Goal: Task Accomplishment & Management: Manage account settings

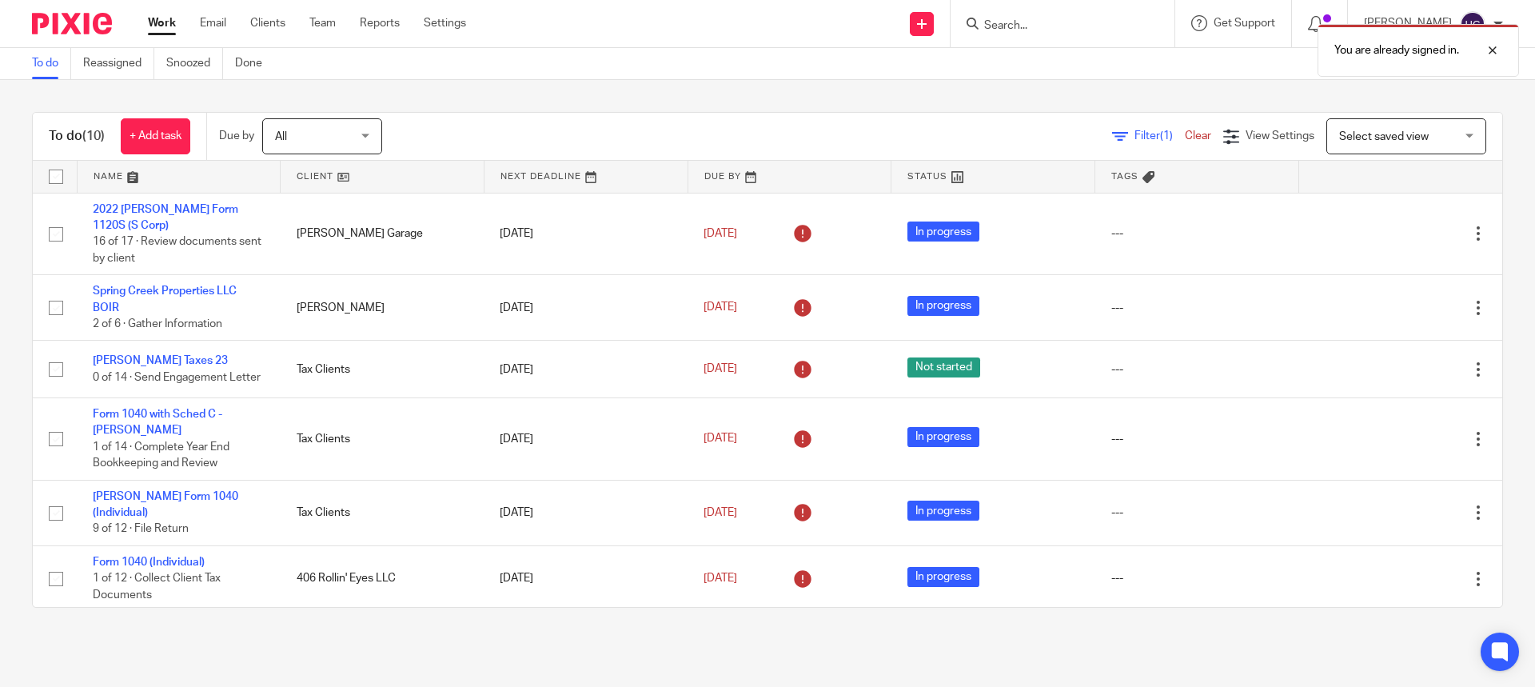
scroll to position [277, 0]
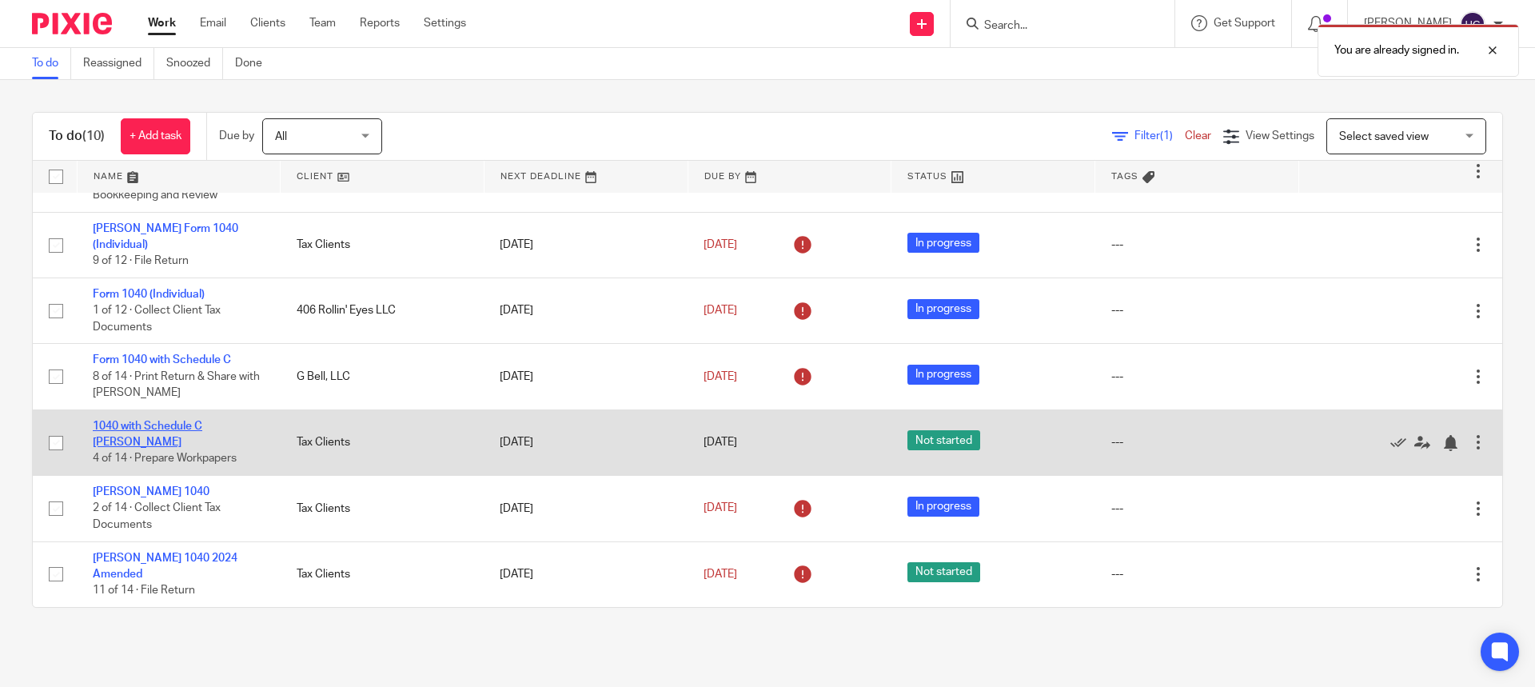
click at [177, 424] on link "1040 with Schedule C [PERSON_NAME]" at bounding box center [148, 433] width 110 height 27
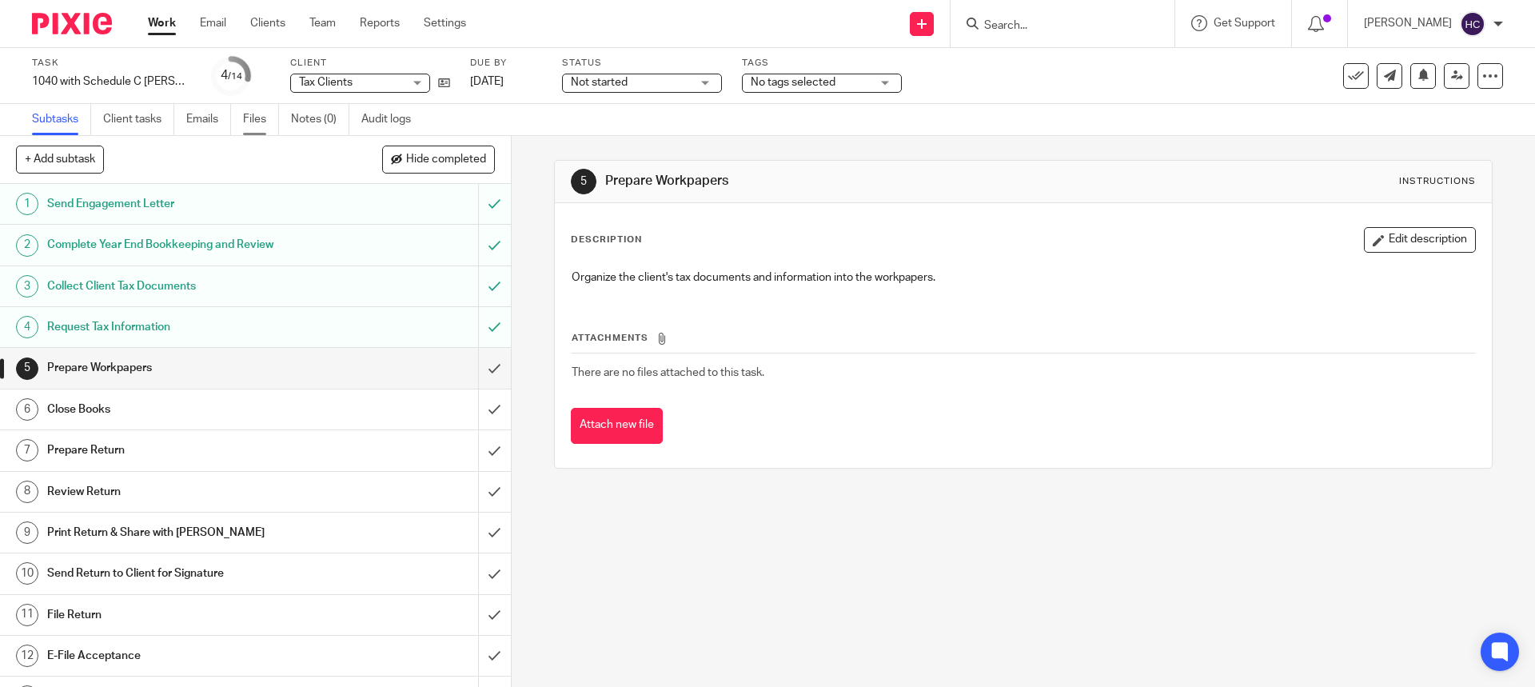
click at [257, 117] on link "Files" at bounding box center [261, 119] width 36 height 31
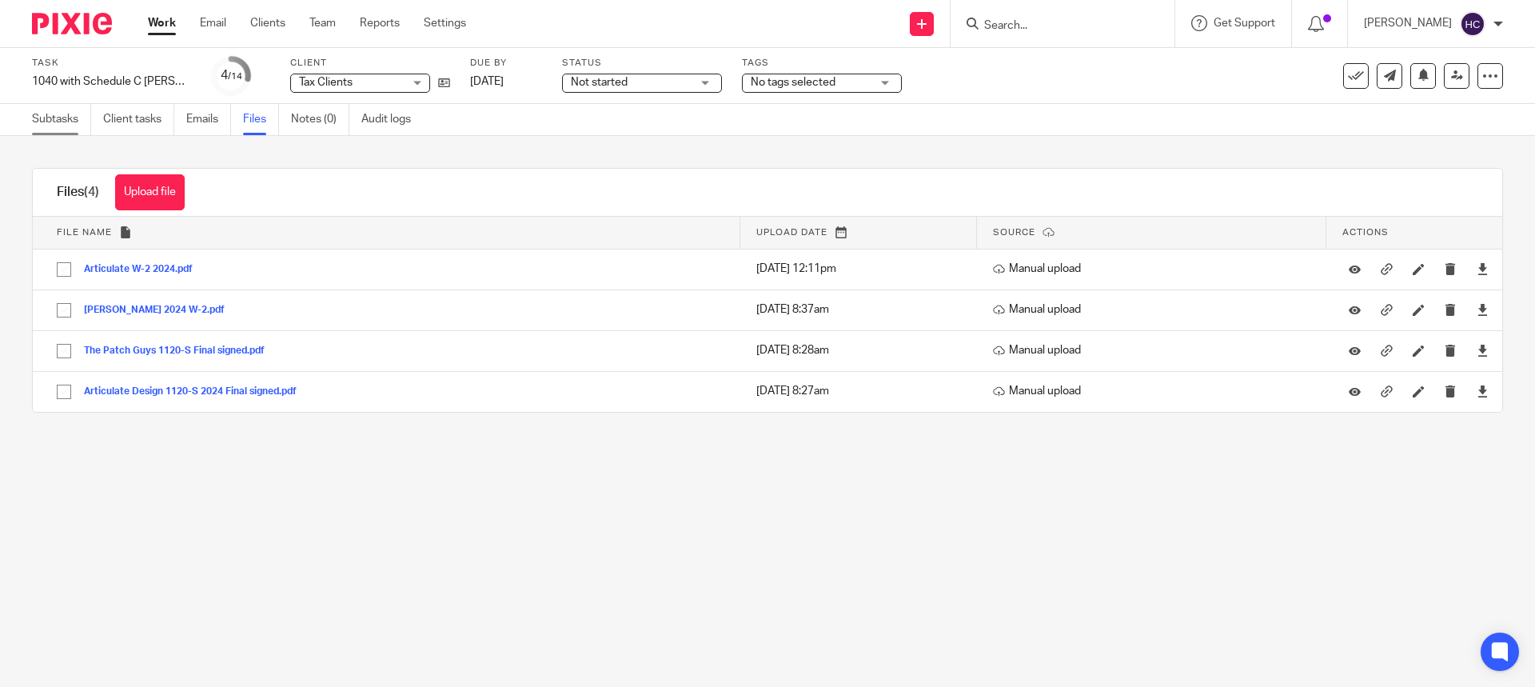
click at [62, 113] on link "Subtasks" at bounding box center [61, 119] width 59 height 31
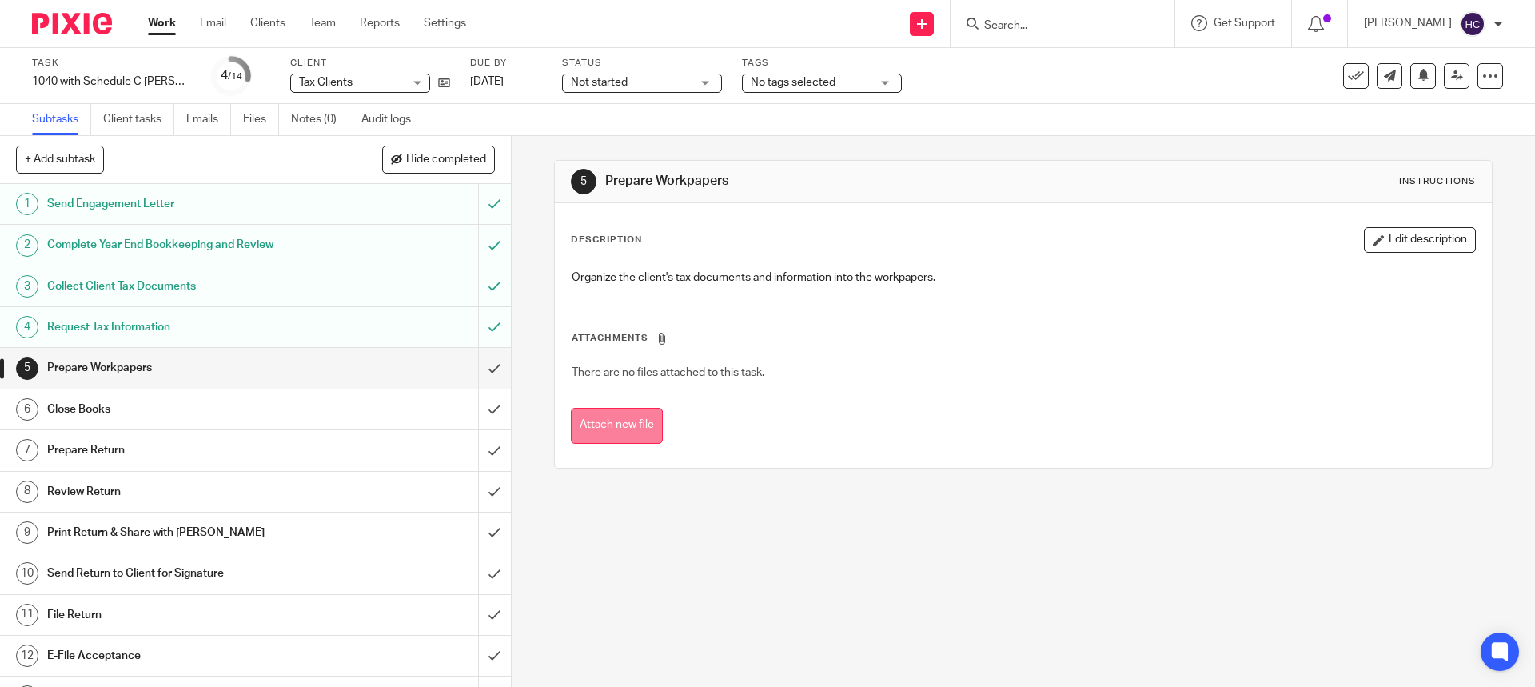
click at [611, 422] on button "Attach new file" at bounding box center [617, 426] width 92 height 36
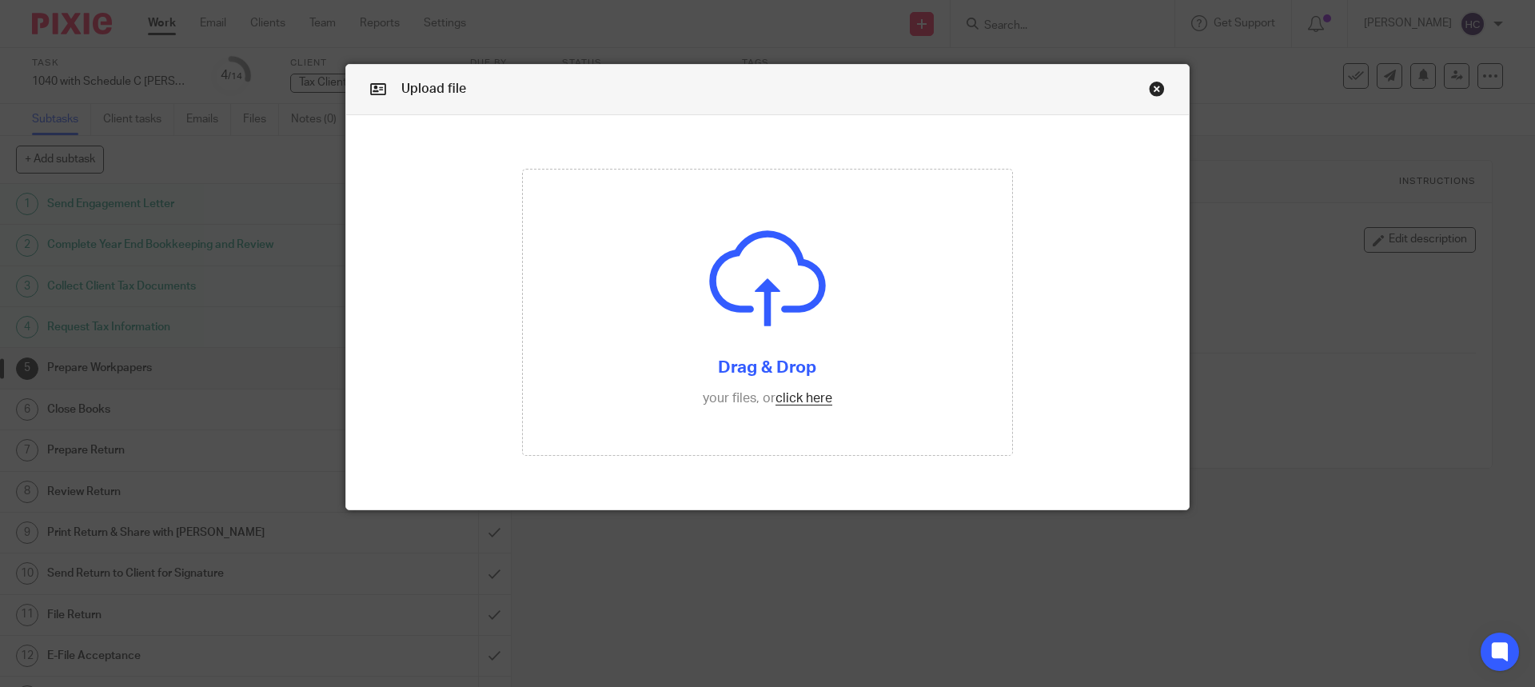
click at [1149, 88] on link "Close this dialog window" at bounding box center [1157, 92] width 16 height 22
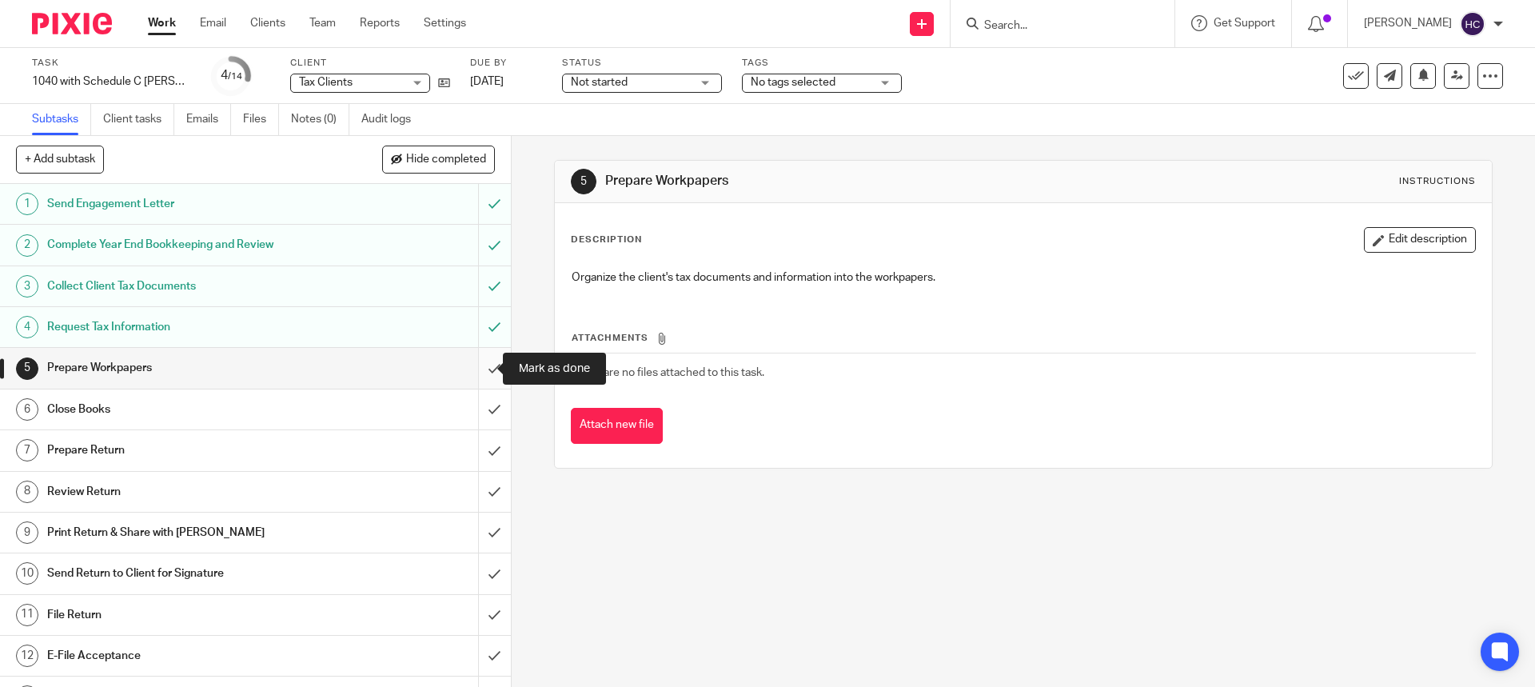
click at [474, 368] on input "submit" at bounding box center [255, 368] width 511 height 40
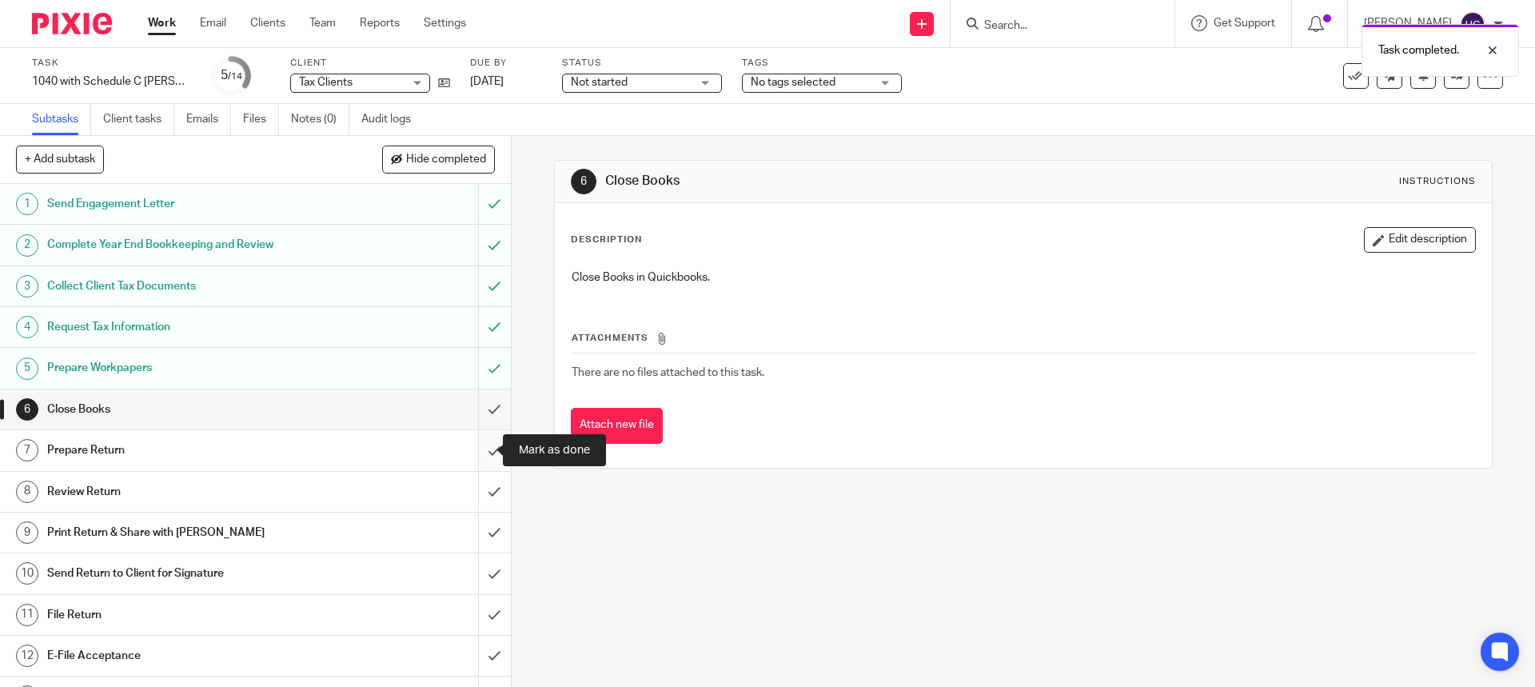
click at [478, 447] on input "submit" at bounding box center [255, 450] width 511 height 40
click at [613, 422] on button "Attach new file" at bounding box center [617, 426] width 92 height 36
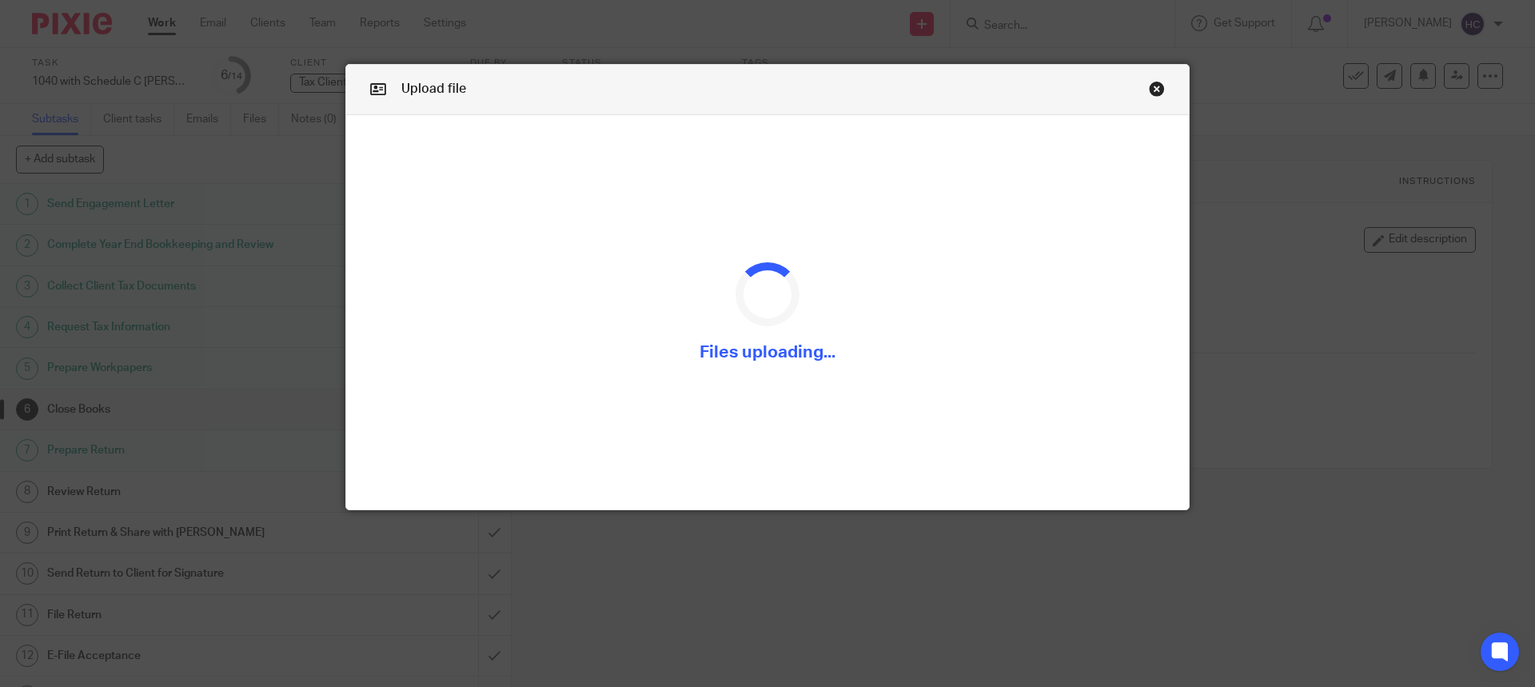
click at [638, 254] on div at bounding box center [768, 312] width 492 height 197
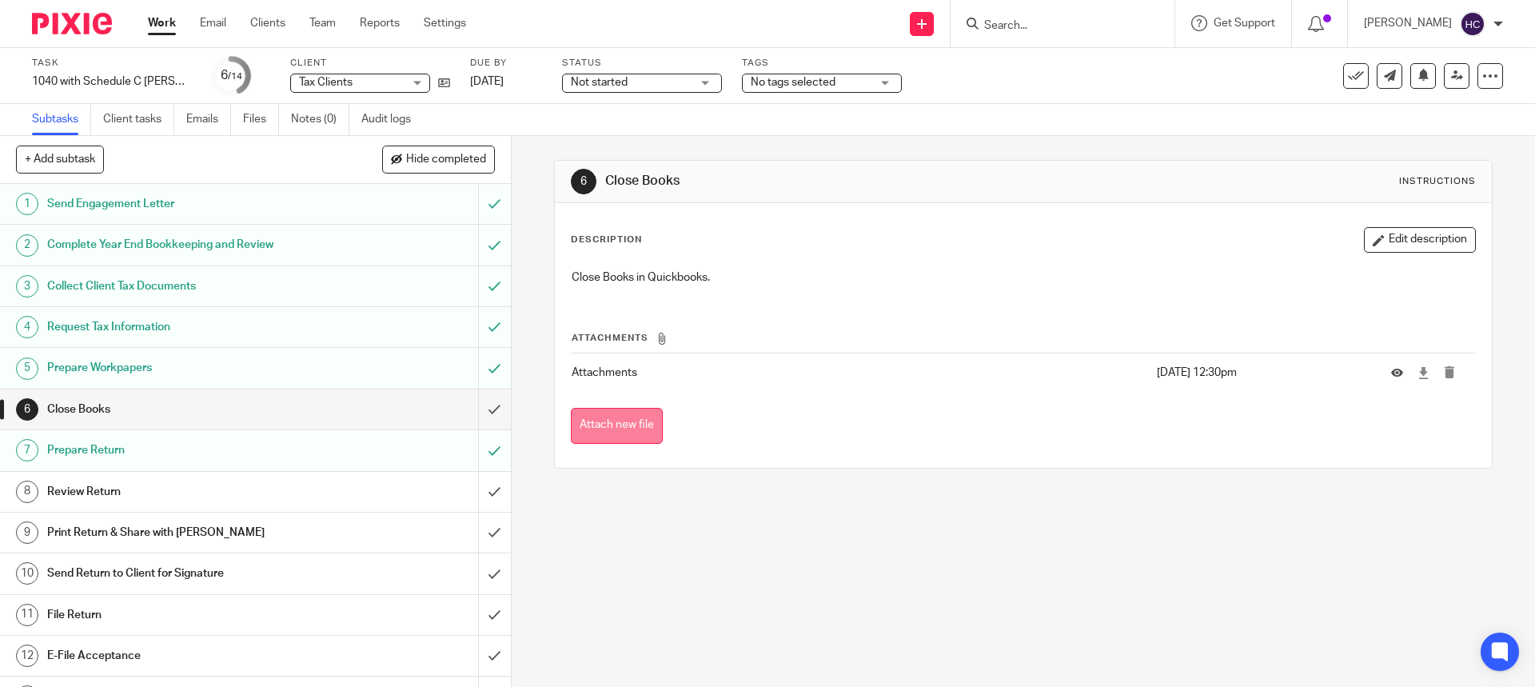
click at [633, 430] on button "Attach new file" at bounding box center [617, 426] width 92 height 36
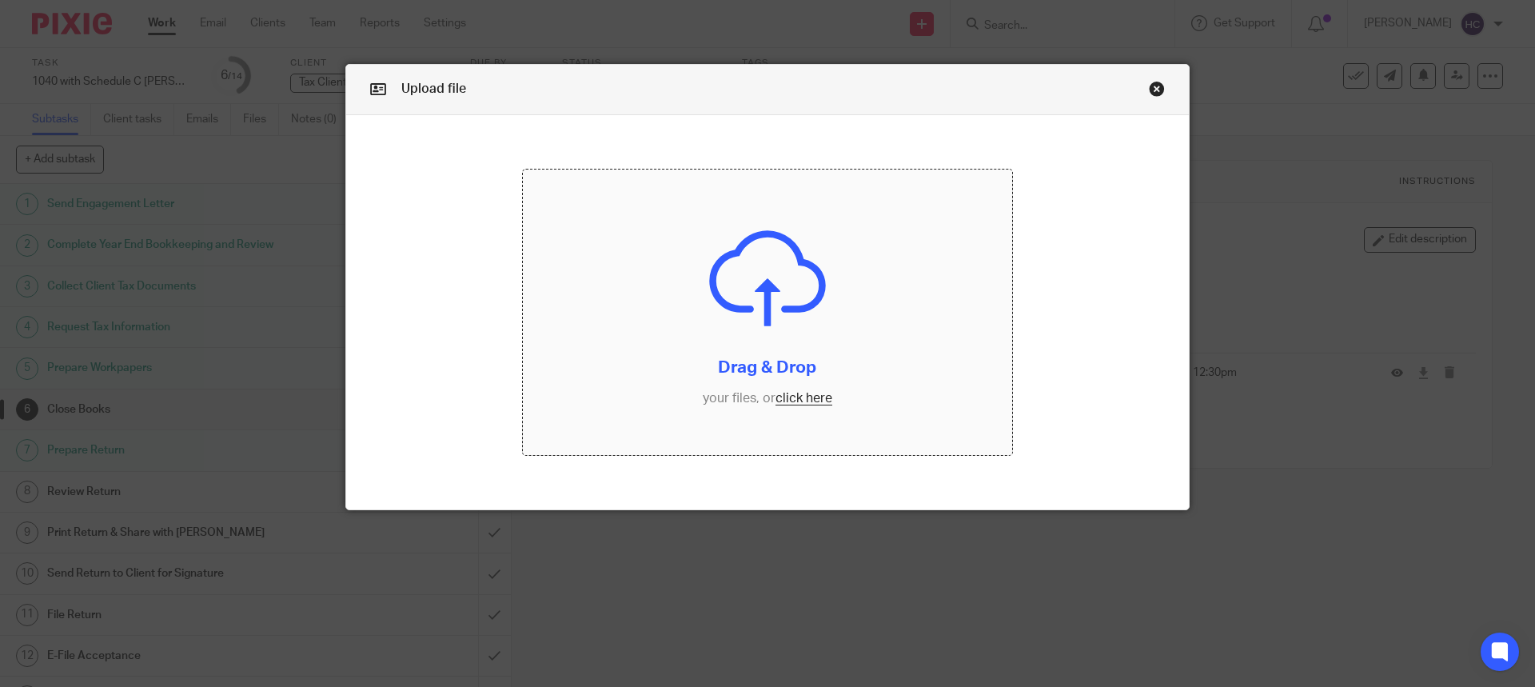
click at [803, 396] on input "file" at bounding box center [768, 312] width 490 height 286
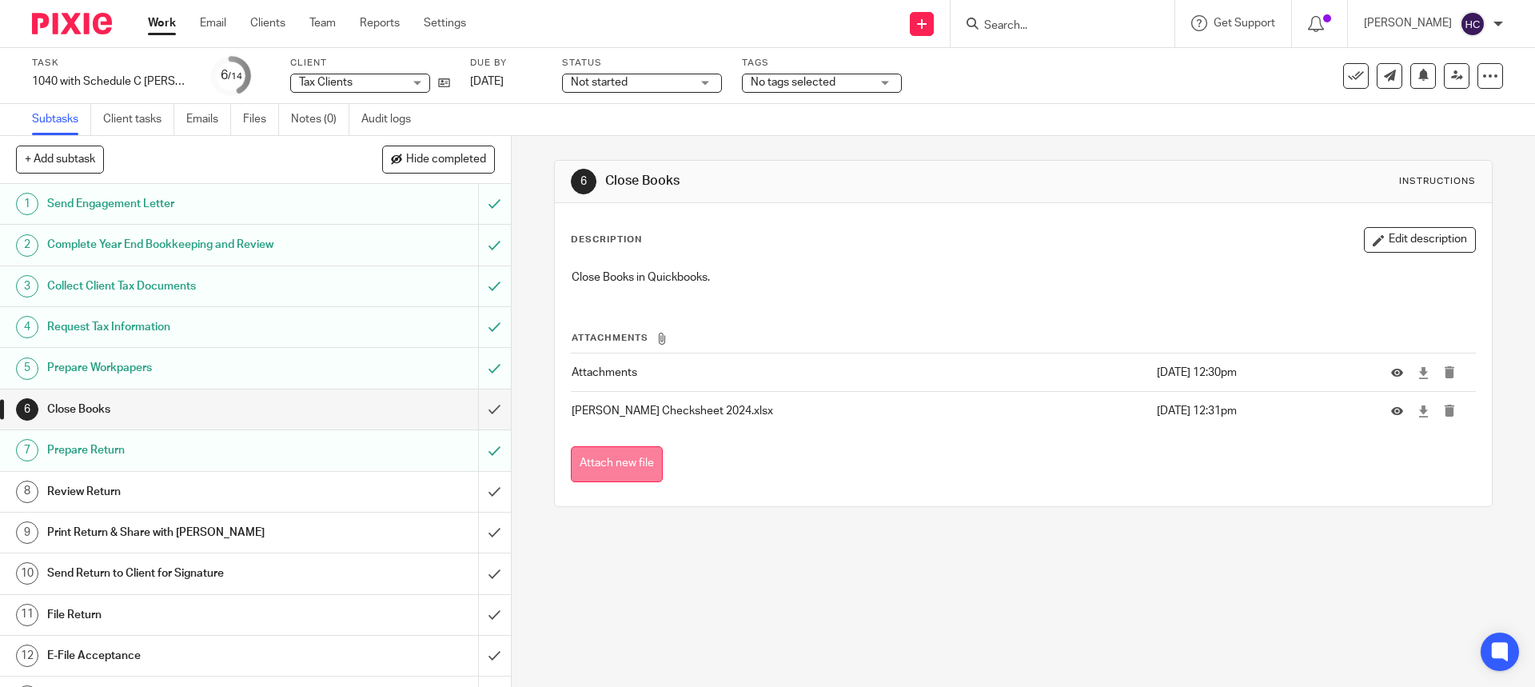
click at [608, 463] on button "Attach new file" at bounding box center [617, 464] width 92 height 36
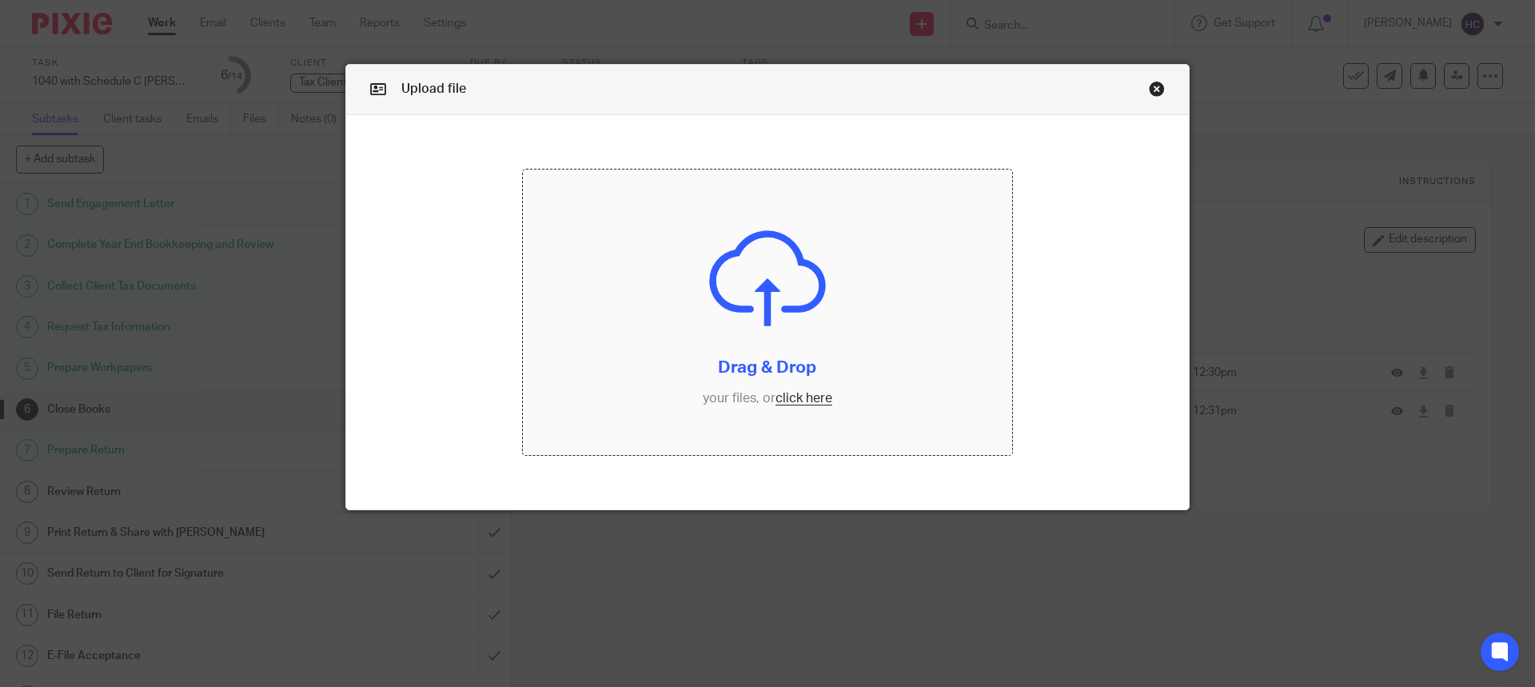
click at [807, 402] on input "file" at bounding box center [768, 312] width 490 height 286
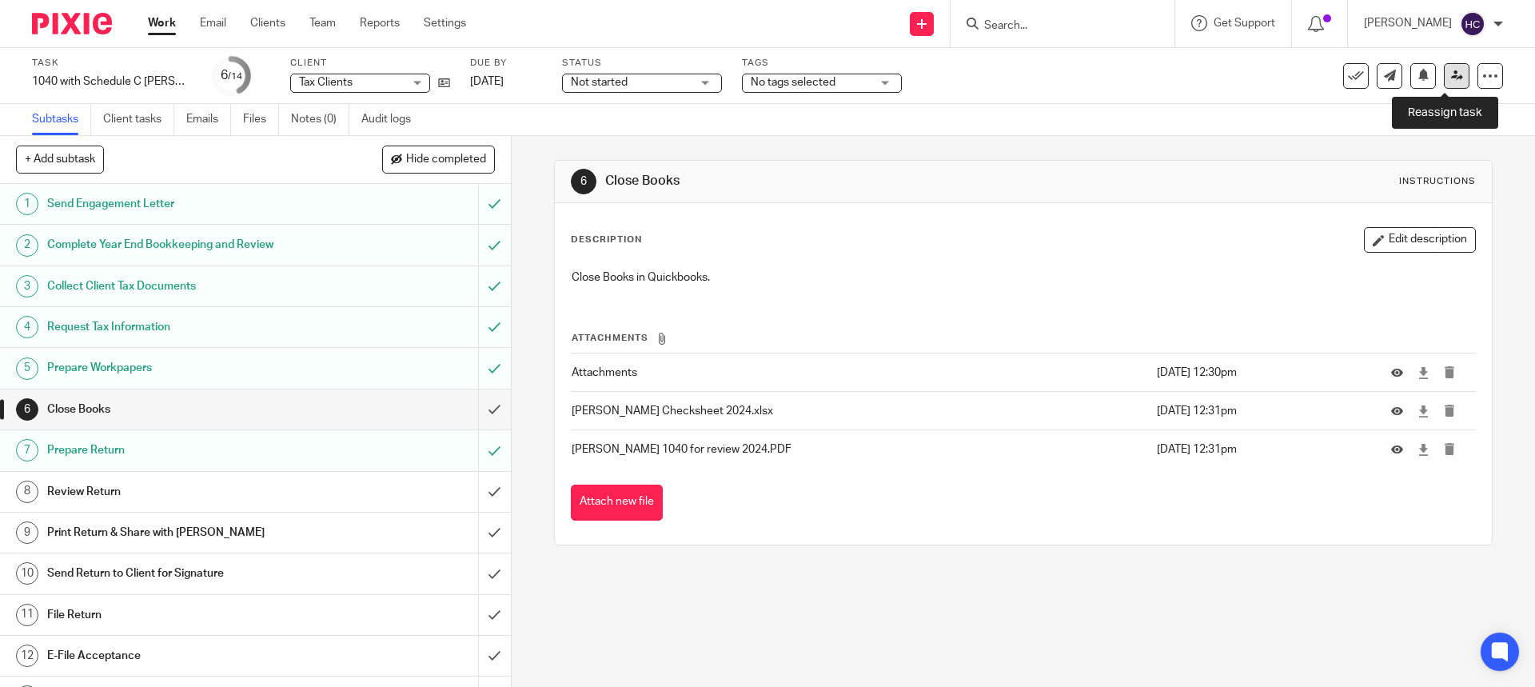
click at [1451, 74] on icon at bounding box center [1457, 76] width 12 height 12
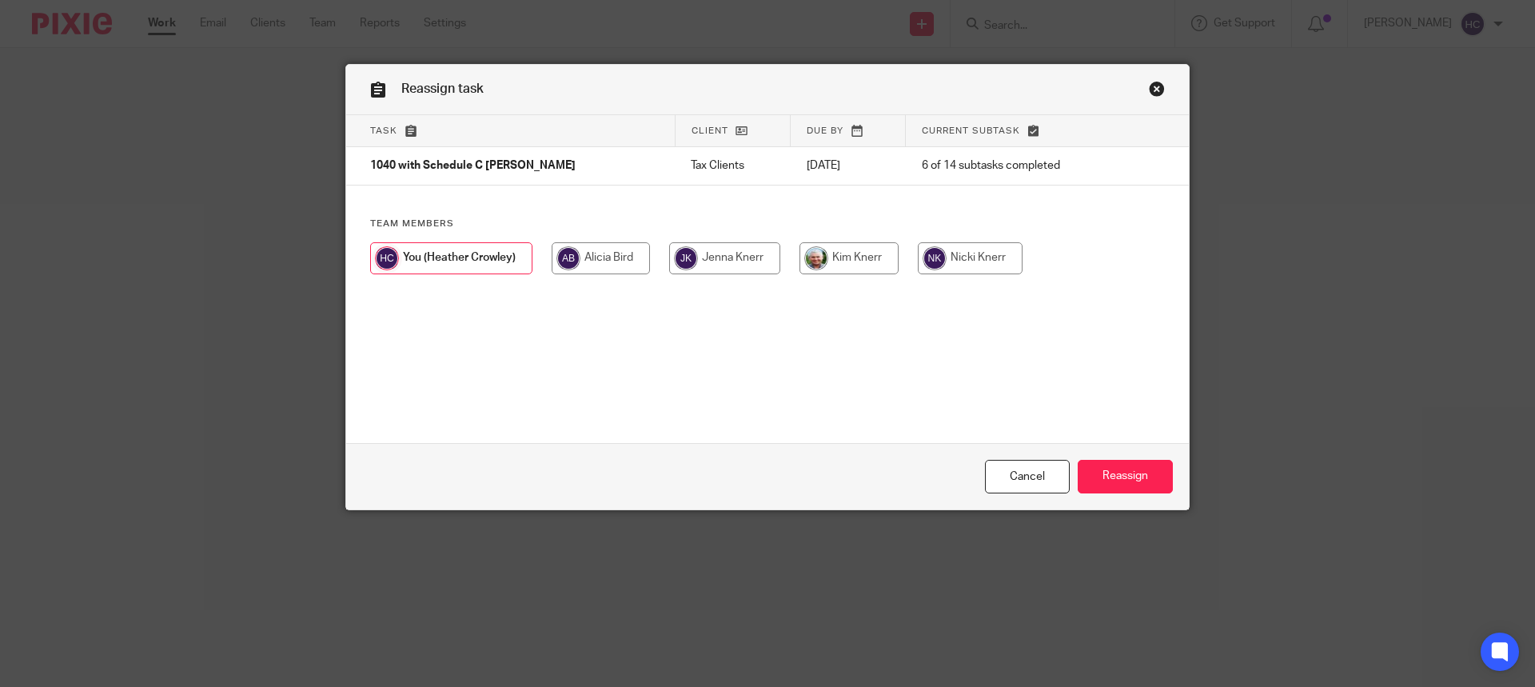
click at [827, 260] on input "radio" at bounding box center [848, 258] width 99 height 32
radio input "true"
click at [1117, 465] on input "Reassign" at bounding box center [1125, 477] width 95 height 34
